Goal: Information Seeking & Learning: Check status

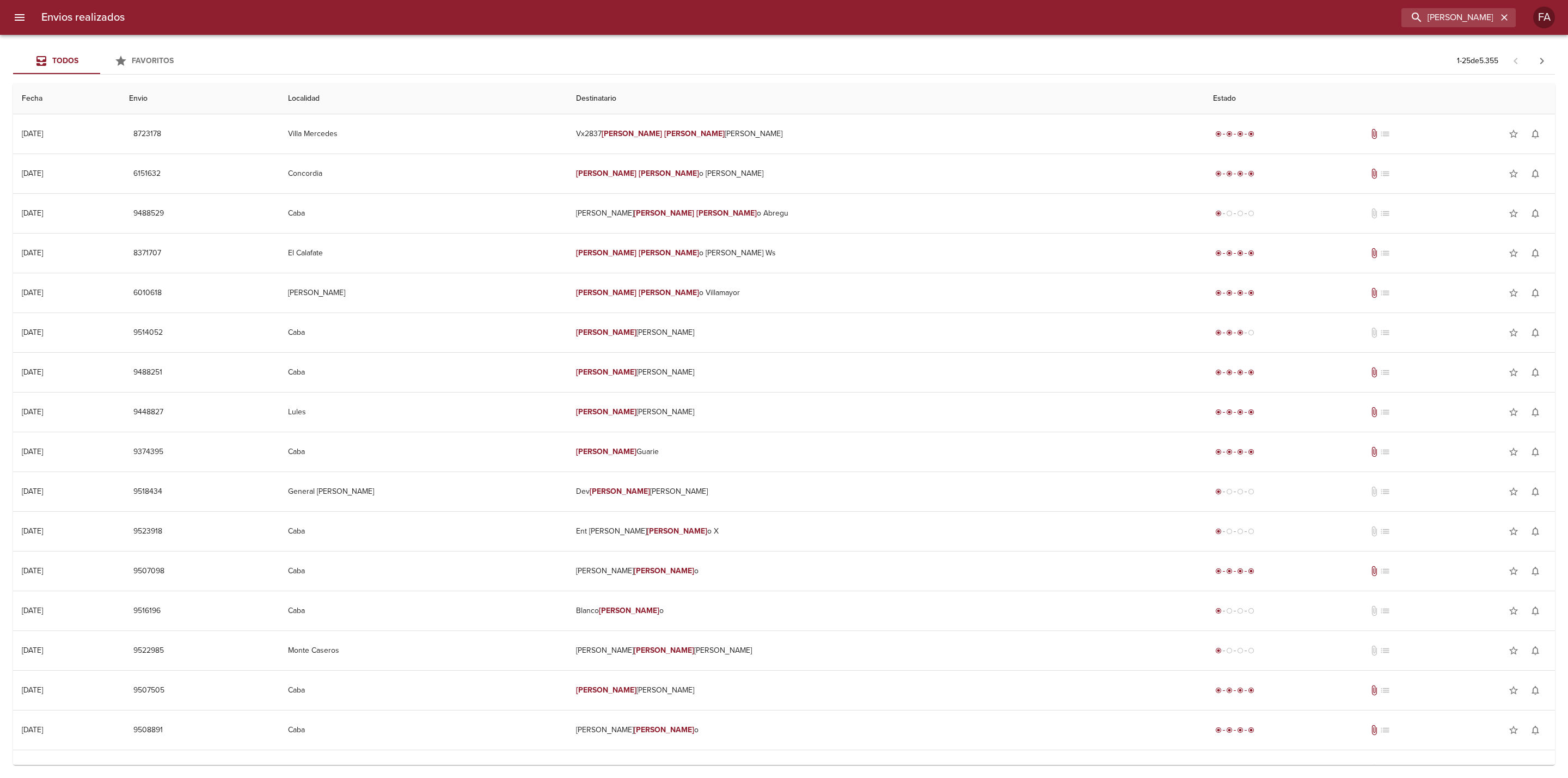
scroll to position [0, 27]
type input "[PERSON_NAME]"
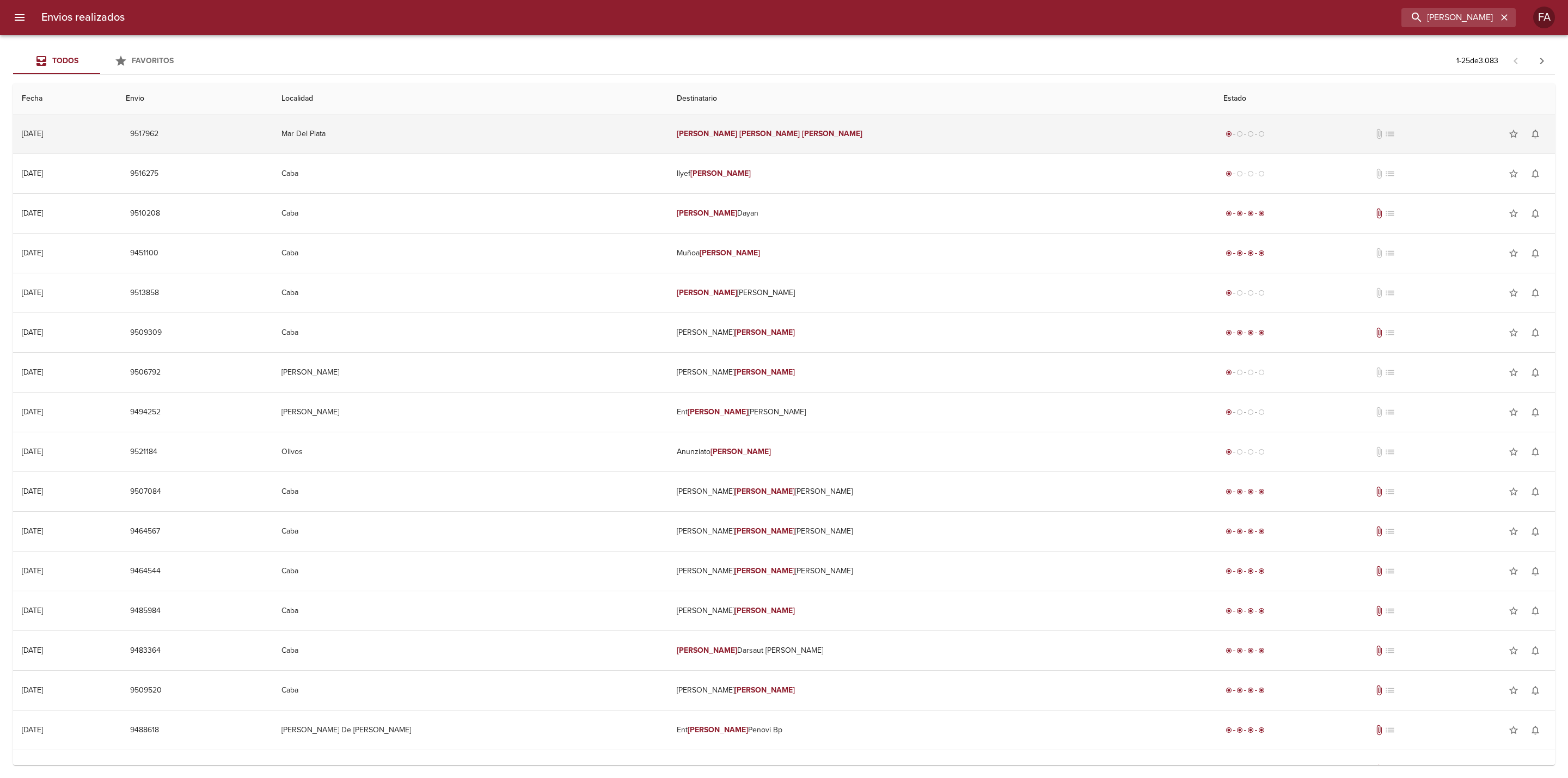
scroll to position [0, 0]
click at [502, 147] on td "Mar Del Plata" at bounding box center [470, 134] width 395 height 39
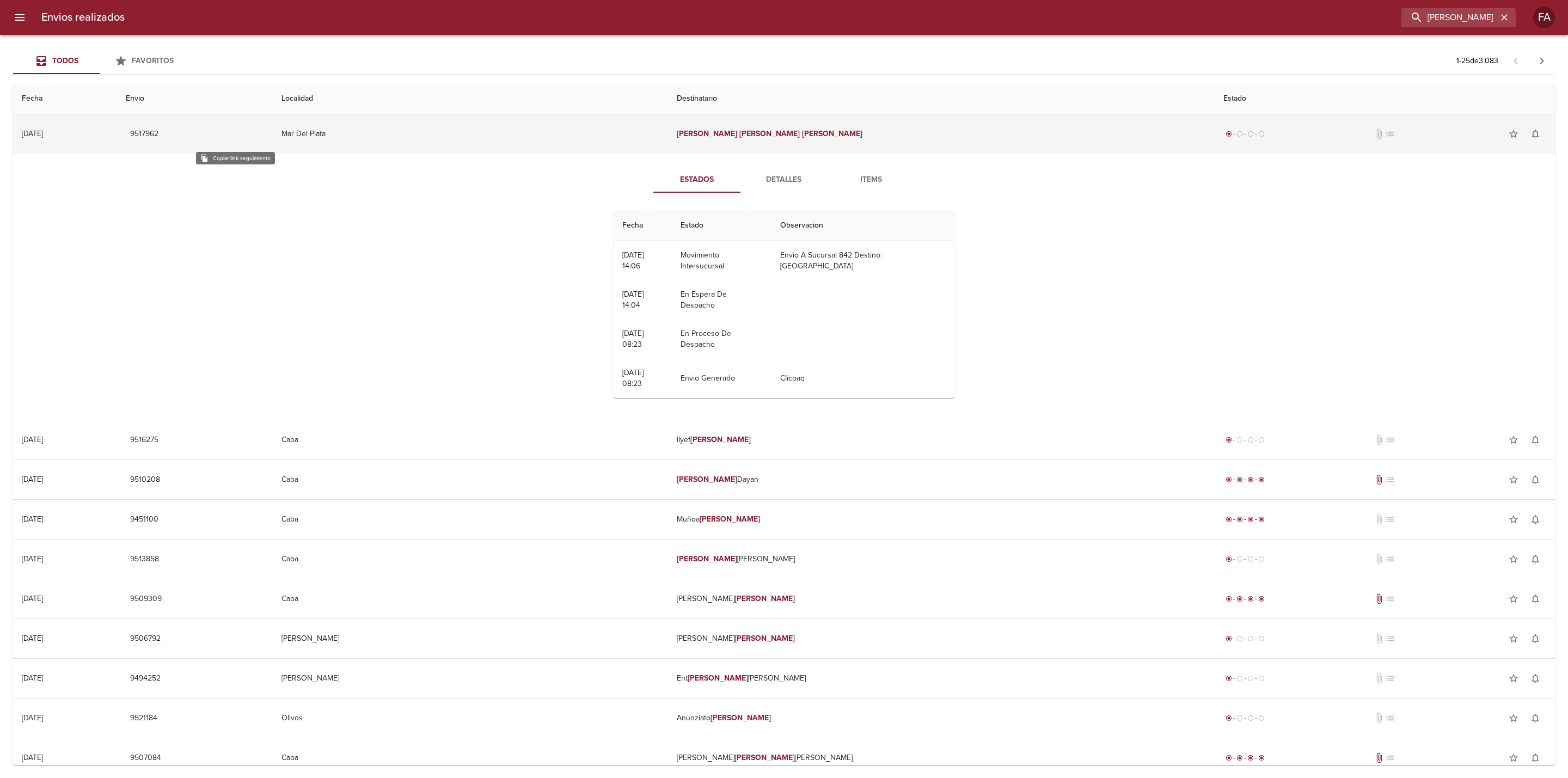
click at [158, 127] on span "9517962" at bounding box center [144, 134] width 29 height 13
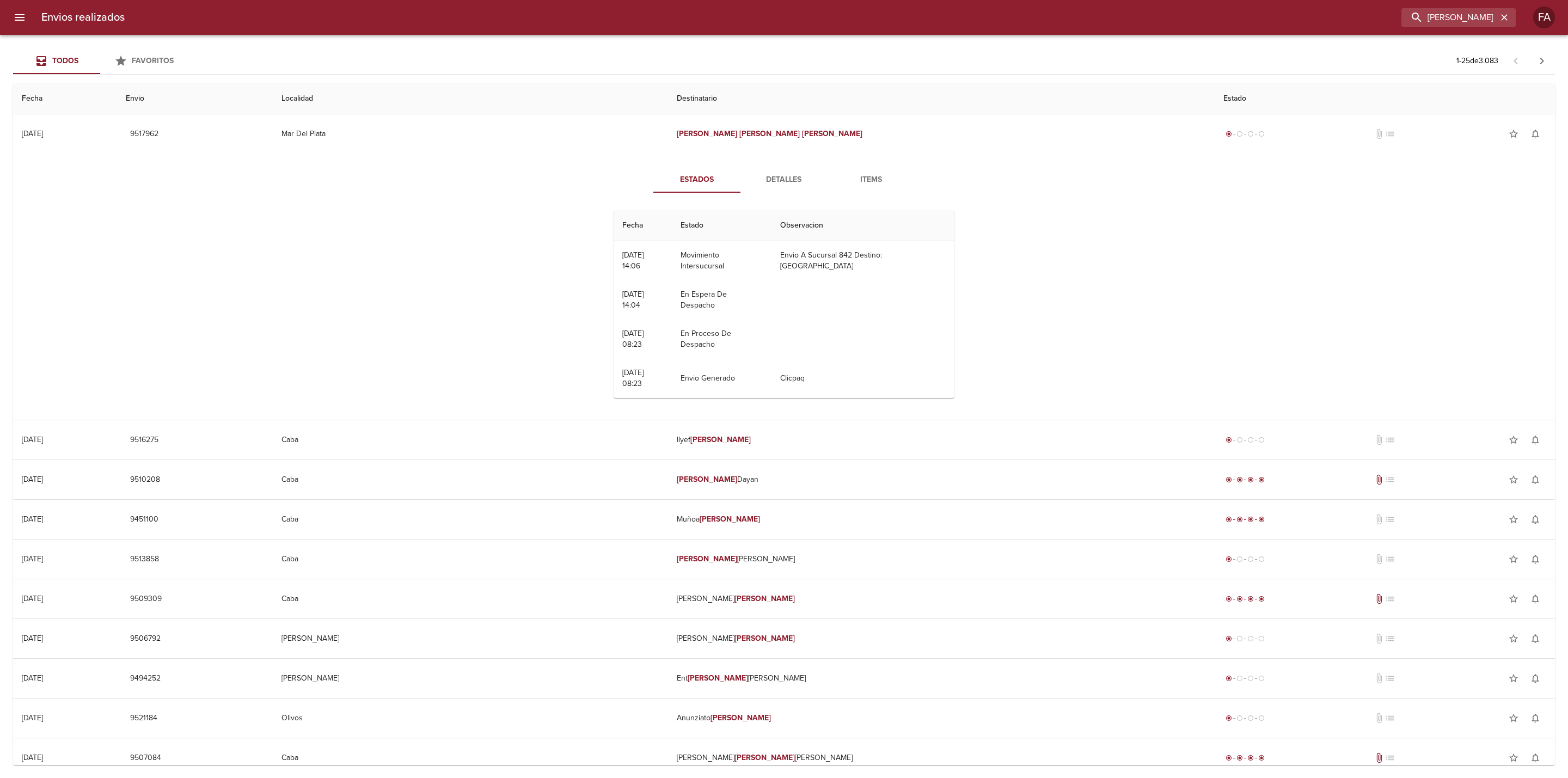
click at [378, 288] on div "Estados Detalles Items Fecha Estado Observacion 22/08 [DATE] 14:06 Movimiento I…" at bounding box center [784, 286] width 1524 height 266
click at [328, 261] on div "Estados Detalles Items Fecha Estado Observacion 22/08 [DATE] 14:06 Movimiento I…" at bounding box center [784, 286] width 1524 height 266
click at [1499, 18] on icon "button" at bounding box center [1504, 18] width 11 height 11
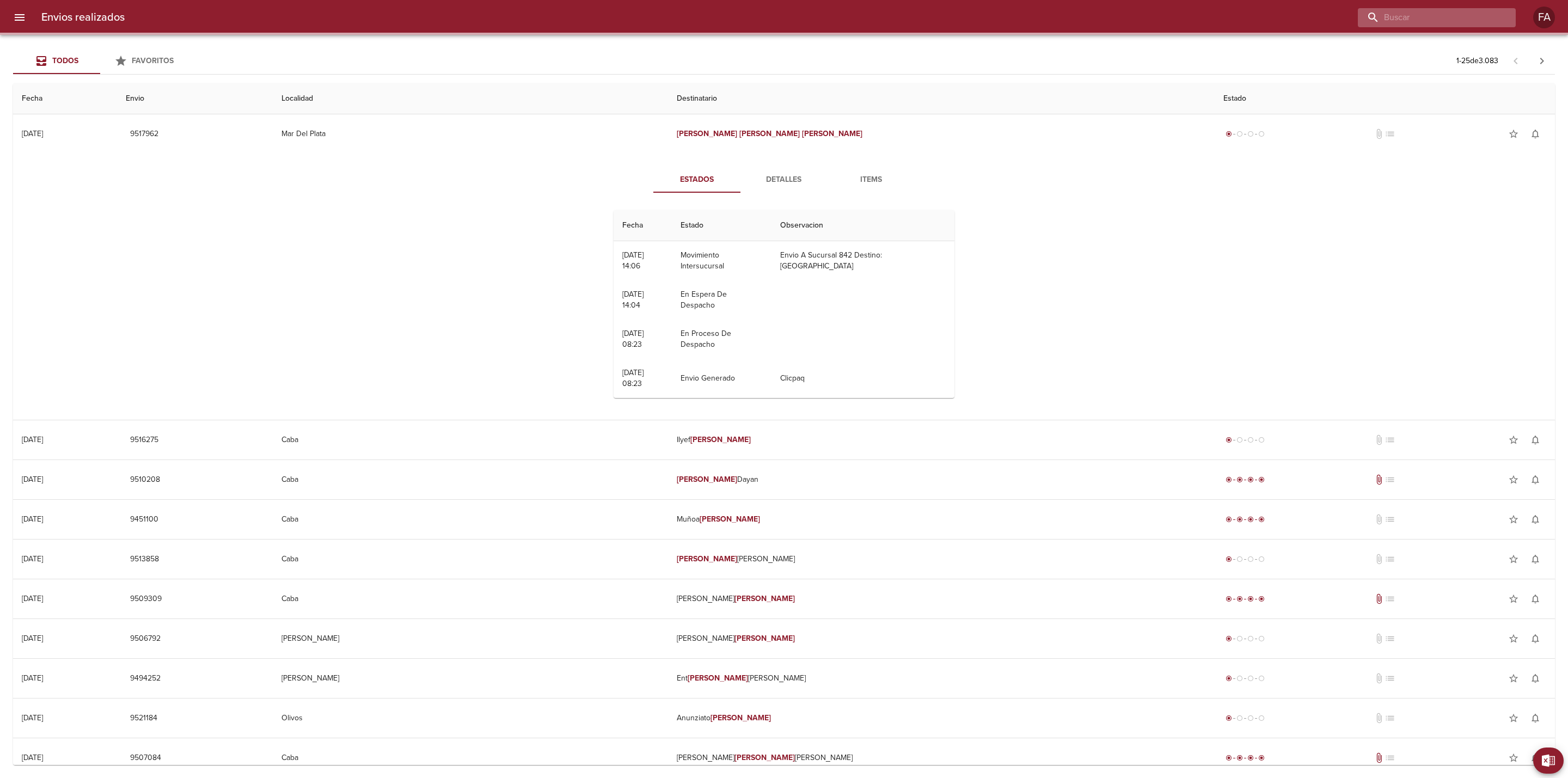
click at [1482, 18] on input "buscar" at bounding box center [1427, 17] width 139 height 19
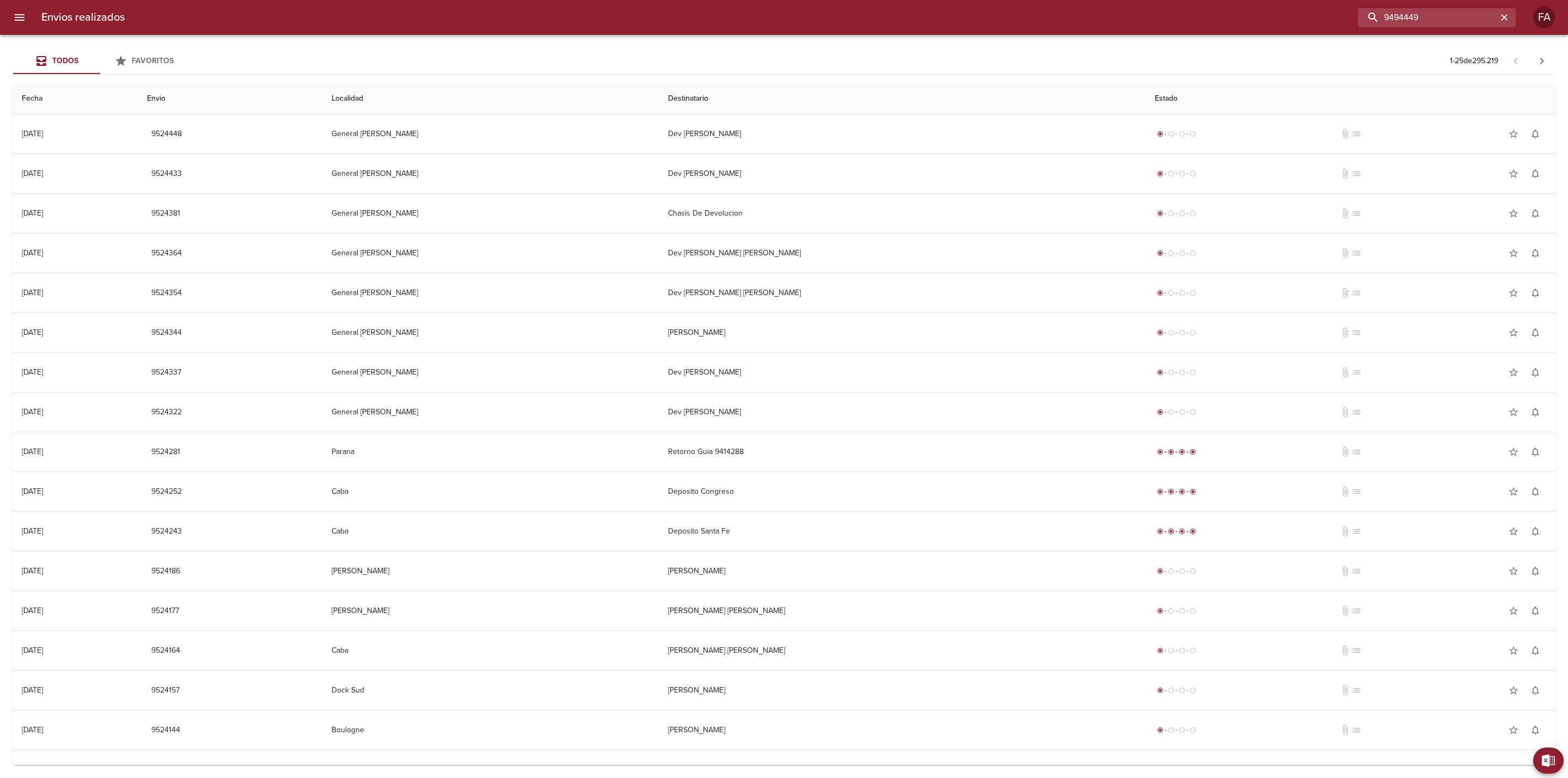
type input "9494449"
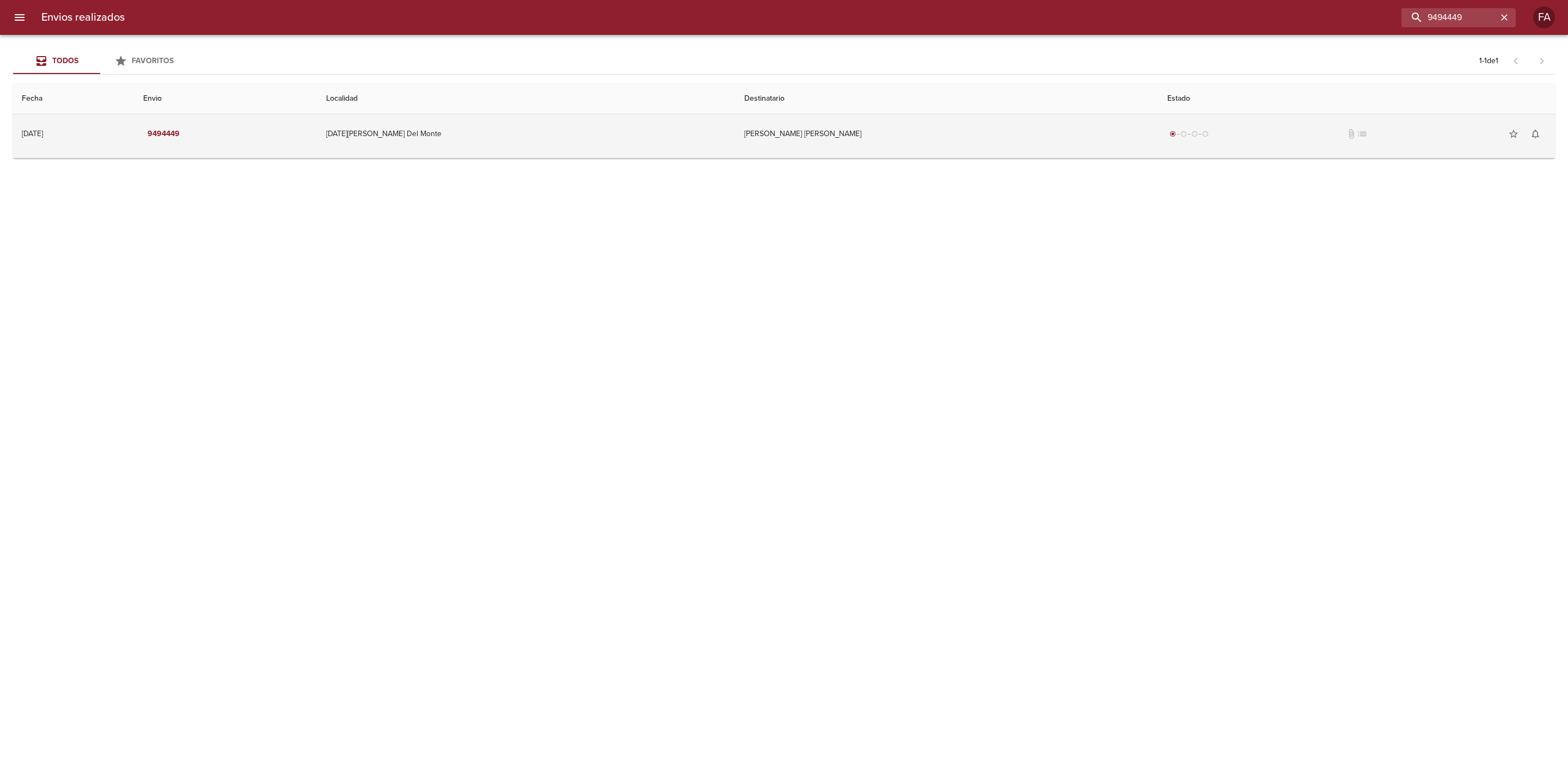
click at [639, 149] on td "[DATE][PERSON_NAME] Del Monte" at bounding box center [526, 134] width 418 height 39
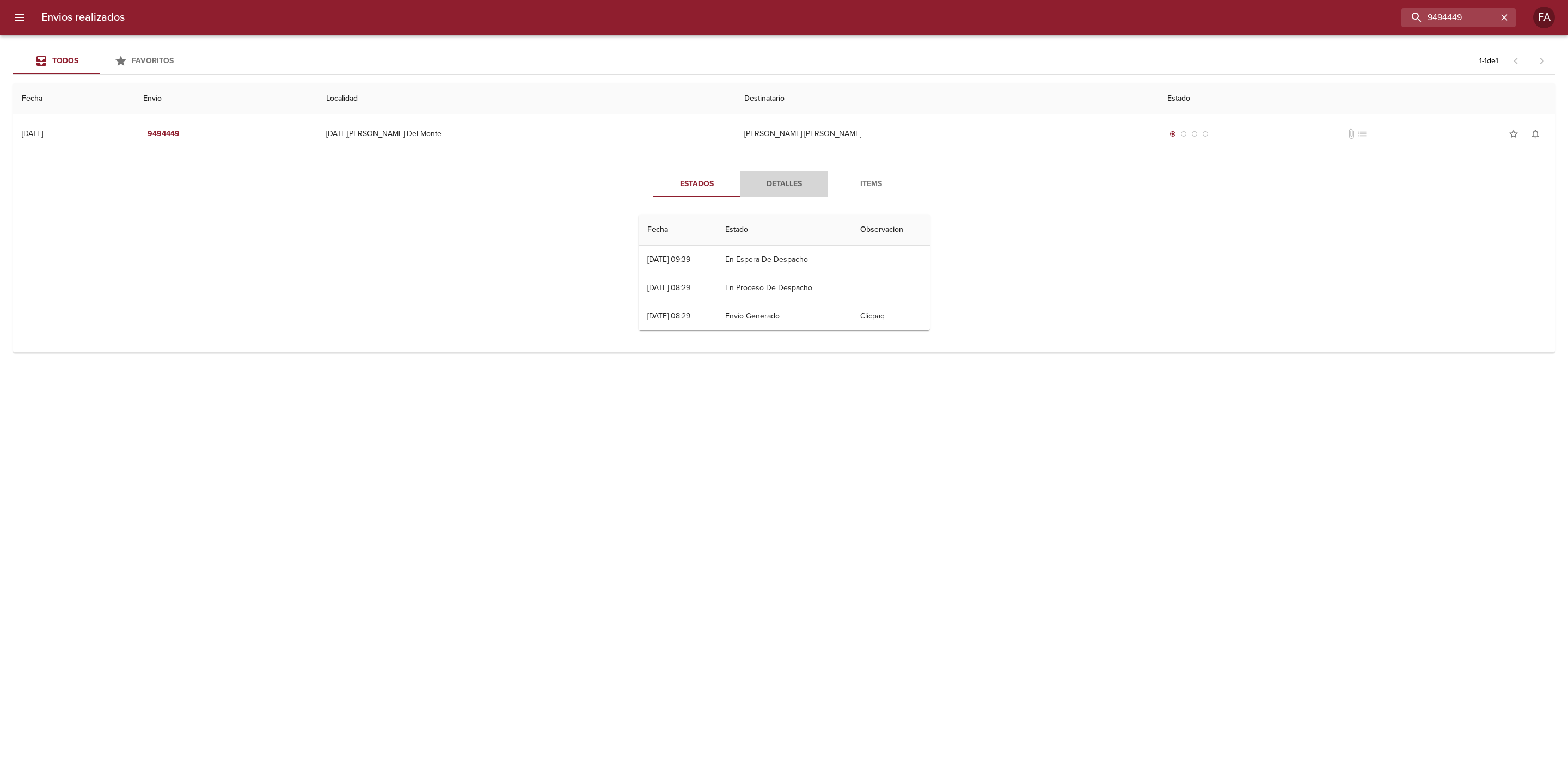
click at [785, 178] on span "Detalles" at bounding box center [784, 184] width 74 height 13
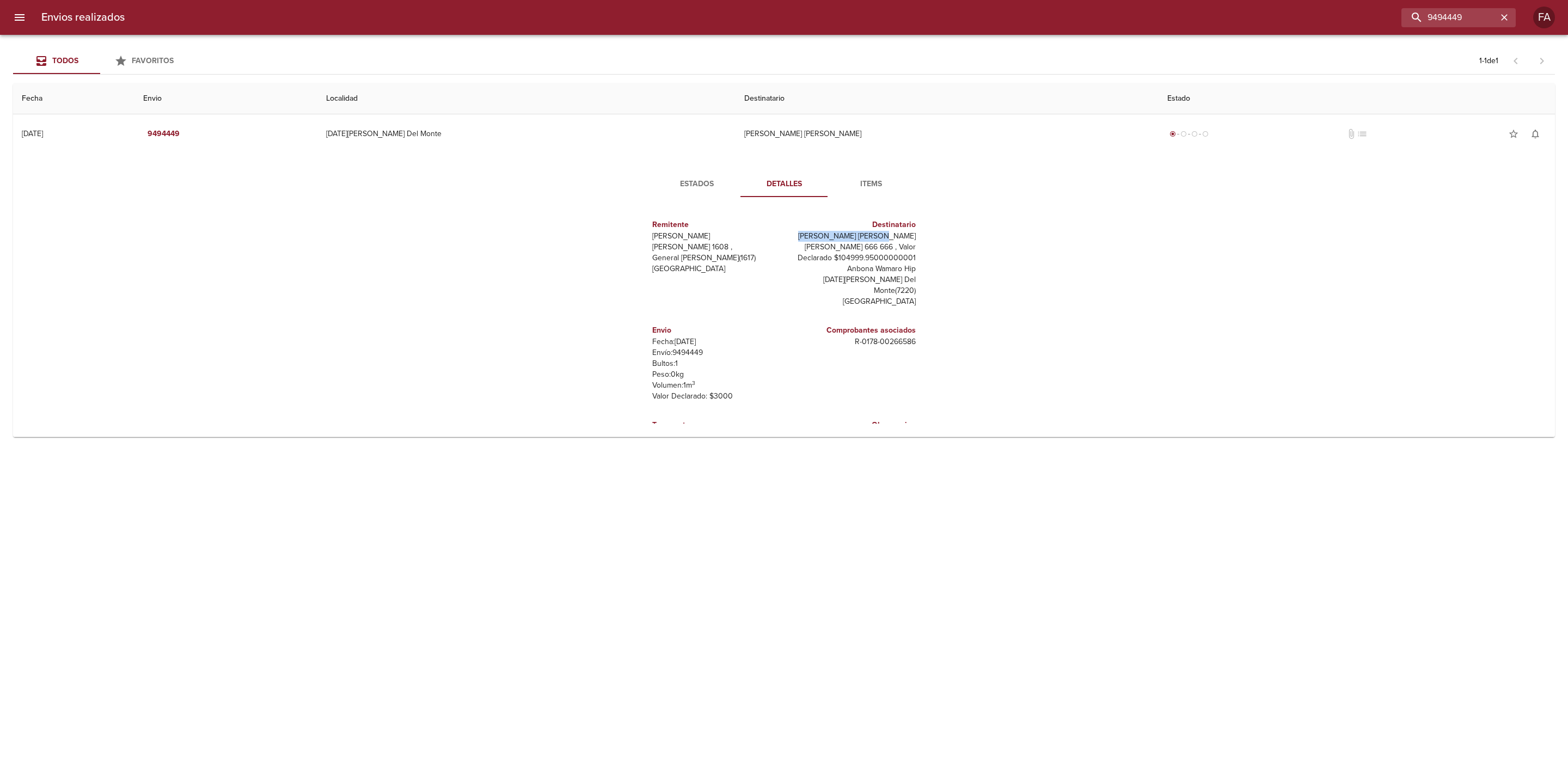
drag, startPoint x: 835, startPoint y: 237, endPoint x: 912, endPoint y: 234, distance: 77.1
click at [912, 234] on div "Destinatario [PERSON_NAME] [PERSON_NAME] 666 666 , Valor Declarado $104999.9500…" at bounding box center [852, 263] width 136 height 106
copy p "[PERSON_NAME] [PERSON_NAME]"
click at [276, 346] on div "Estados Detalles Items Remitente Wamaro Tortuguitas [PERSON_NAME] 1608 , Genera…" at bounding box center [784, 297] width 1524 height 279
